Goal: Find specific page/section: Find specific page/section

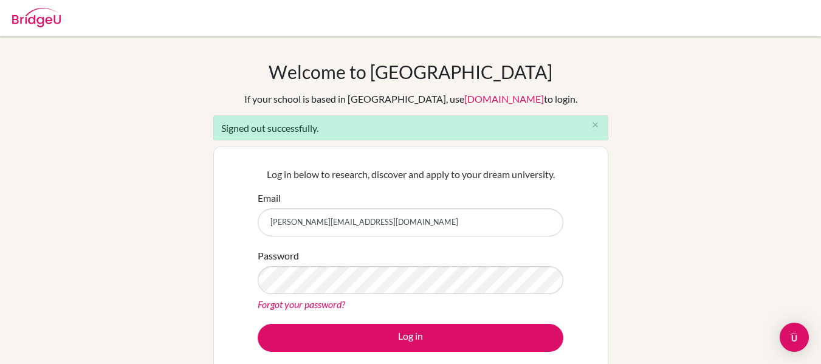
type input "paula.lameu@stfrancis.com.br"
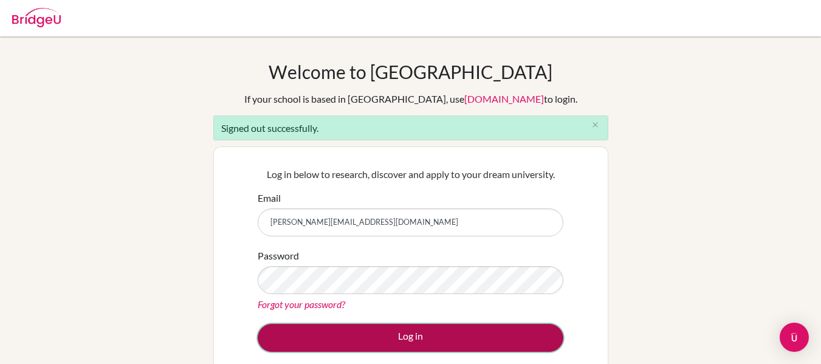
click at [359, 336] on button "Log in" at bounding box center [411, 338] width 306 height 28
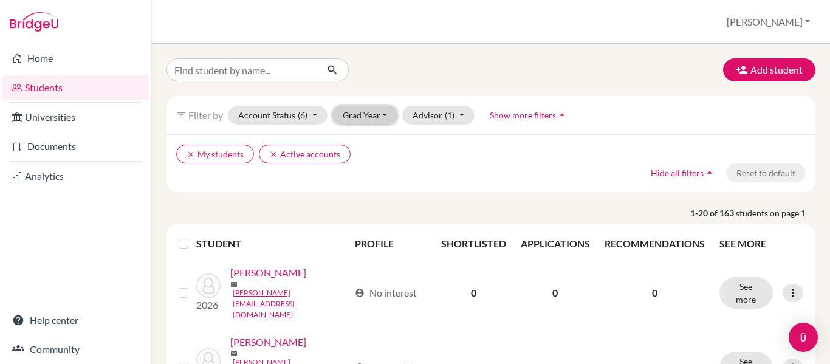
click at [365, 117] on button "Grad Year" at bounding box center [365, 115] width 66 height 19
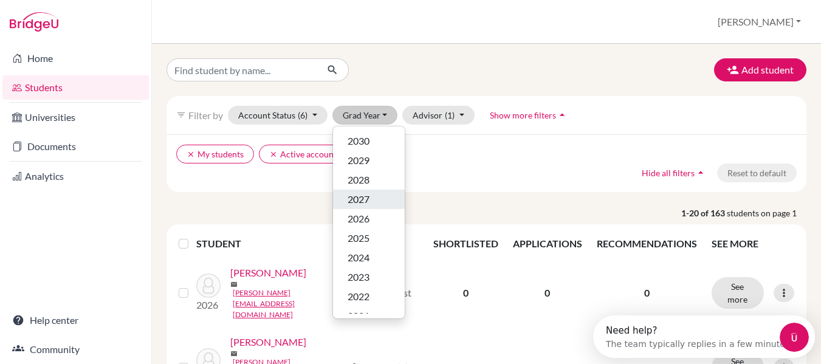
click at [391, 192] on button "2027" at bounding box center [369, 199] width 72 height 19
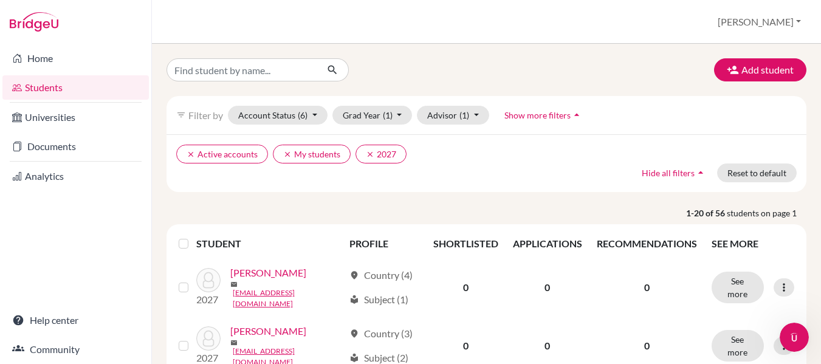
click at [456, 154] on ul "clear Active accounts clear My students clear 2027" at bounding box center [408, 154] width 465 height 19
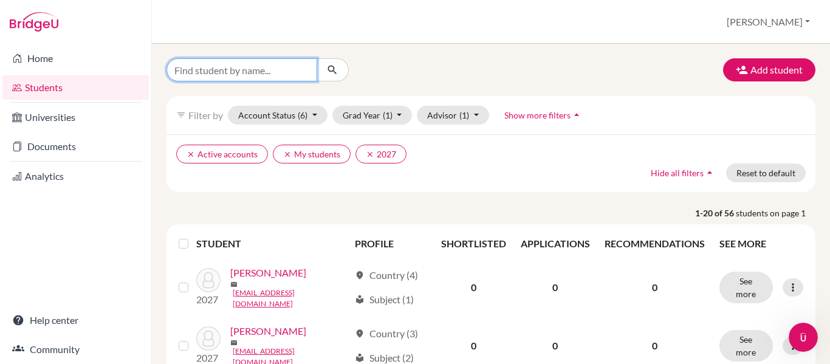
click at [203, 76] on input "Find student by name..." at bounding box center [241, 69] width 151 height 23
type input "aryan"
click button "submit" at bounding box center [333, 69] width 32 height 23
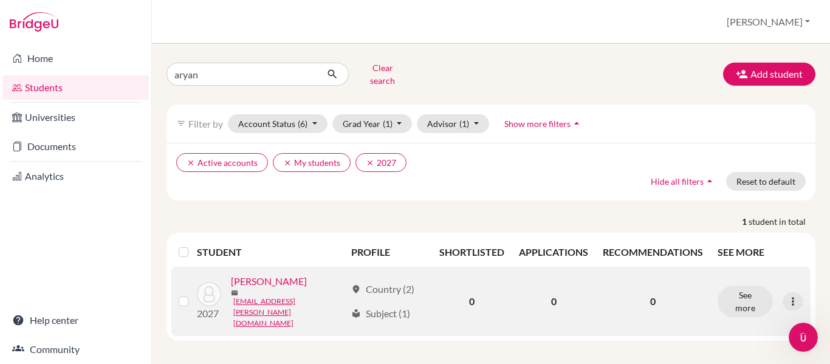
click at [239, 289] on link "[PERSON_NAME]" at bounding box center [269, 281] width 76 height 15
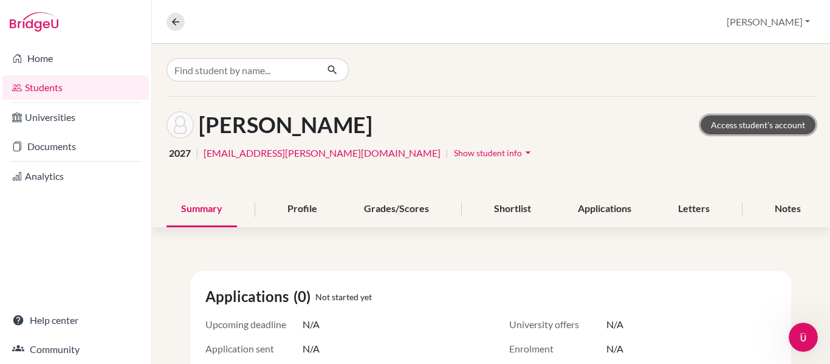
click at [743, 127] on link "Access student's account" at bounding box center [758, 124] width 115 height 19
